Goal: Go to known website: Access a specific website the user already knows

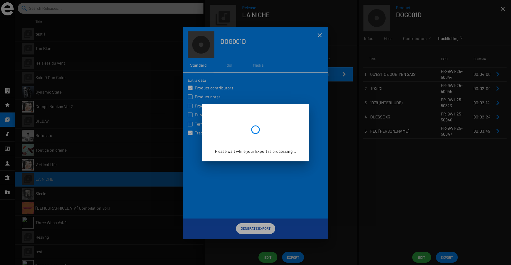
scroll to position [20, 0]
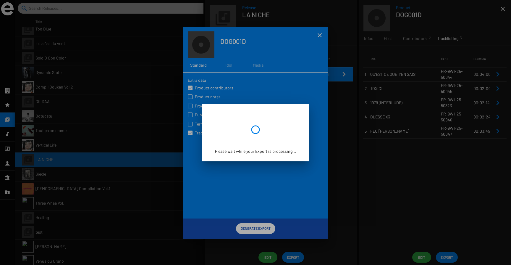
click at [251, 199] on div at bounding box center [255, 132] width 511 height 265
click at [321, 35] on div at bounding box center [255, 132] width 511 height 265
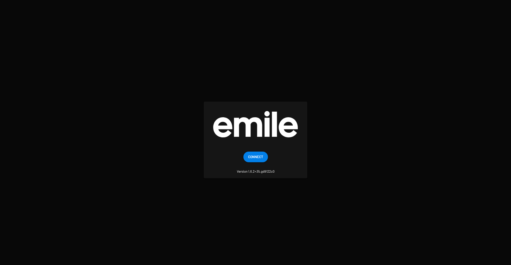
click at [255, 147] on mat-card "Connect Version 1.6.2+35.gd9122c0" at bounding box center [256, 140] width 104 height 77
click at [255, 154] on span "Connect" at bounding box center [255, 156] width 15 height 11
